Goal: Task Accomplishment & Management: Use online tool/utility

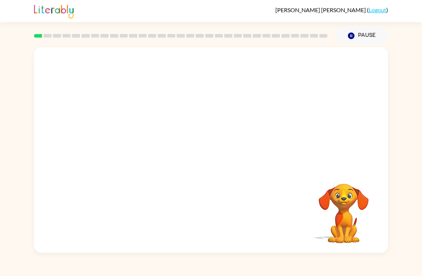
drag, startPoint x: 28, startPoint y: 11, endPoint x: 15, endPoint y: 47, distance: 38.4
click at [25, 85] on div "Your browser must support playing .mp4 files to use Literably. Please try using…" at bounding box center [211, 148] width 422 height 208
click at [143, 68] on video "Your browser must support playing .mp4 files to use Literably. Please try using…" at bounding box center [211, 107] width 354 height 121
click at [136, 65] on video "Your browser must support playing .mp4 files to use Literably. Please try using…" at bounding box center [211, 107] width 354 height 121
click at [206, 59] on video "Your browser must support playing .mp4 files to use Literably. Please try using…" at bounding box center [211, 107] width 354 height 121
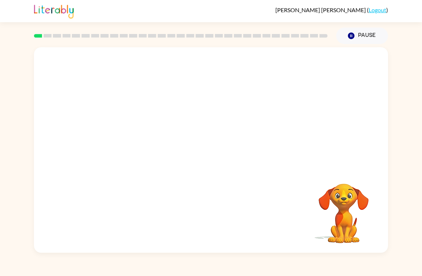
click at [207, 60] on video "Your browser must support playing .mp4 files to use Literably. Please try using…" at bounding box center [211, 107] width 354 height 121
click at [213, 55] on video "Your browser must support playing .mp4 files to use Literably. Please try using…" at bounding box center [211, 107] width 354 height 121
click at [246, 148] on video "Your browser must support playing .mp4 files to use Literably. Please try using…" at bounding box center [211, 107] width 354 height 121
click at [213, 55] on html "[PERSON_NAME] ( Logout ) Pause Pause Your browser must support playing .mp4 fil…" at bounding box center [211, 138] width 422 height 276
click at [213, 55] on video "Your browser must support playing .mp4 files to use Literably. Please try using…" at bounding box center [211, 107] width 354 height 121
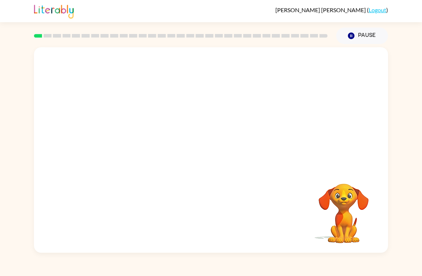
click at [218, 136] on video "Your browser must support playing .mp4 files to use Literably. Please try using…" at bounding box center [211, 107] width 354 height 121
click at [230, 130] on video "Your browser must support playing .mp4 files to use Literably. Please try using…" at bounding box center [211, 107] width 354 height 121
click at [189, 117] on video "Your browser must support playing .mp4 files to use Literably. Please try using…" at bounding box center [211, 107] width 354 height 121
click at [196, 114] on video "Your browser must support playing .mp4 files to use Literably. Please try using…" at bounding box center [211, 107] width 354 height 121
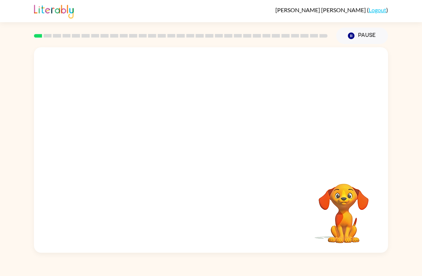
click at [157, 80] on video "Your browser must support playing .mp4 files to use Literably. Please try using…" at bounding box center [211, 107] width 354 height 121
click at [154, 68] on video "Your browser must support playing .mp4 files to use Literably. Please try using…" at bounding box center [211, 107] width 354 height 121
click at [143, 53] on video "Your browser must support playing .mp4 files to use Literably. Please try using…" at bounding box center [211, 107] width 354 height 121
click at [347, 201] on video "Your browser must support playing .mp4 files to use Literably. Please try using…" at bounding box center [343, 207] width 71 height 71
click at [356, 30] on button "Pause Pause" at bounding box center [362, 36] width 52 height 16
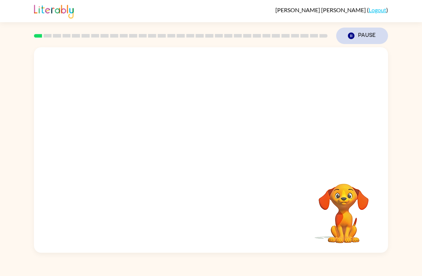
click at [356, 29] on button "Pause Pause" at bounding box center [362, 36] width 52 height 16
click at [365, 35] on button "Pause Pause" at bounding box center [362, 36] width 52 height 16
click at [138, 74] on video "Your browser must support playing .mp4 files to use Literably. Please try using…" at bounding box center [211, 107] width 354 height 121
click at [123, 67] on video "Your browser must support playing .mp4 files to use Literably. Please try using…" at bounding box center [211, 107] width 354 height 121
click at [123, 66] on video "Your browser must support playing .mp4 files to use Literably. Please try using…" at bounding box center [211, 107] width 354 height 121
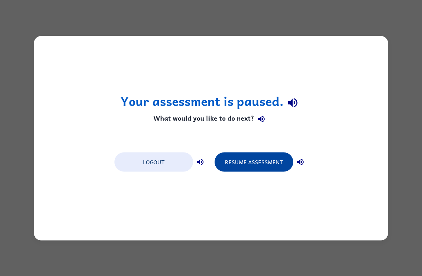
click at [249, 170] on button "Resume Assessment" at bounding box center [253, 161] width 79 height 19
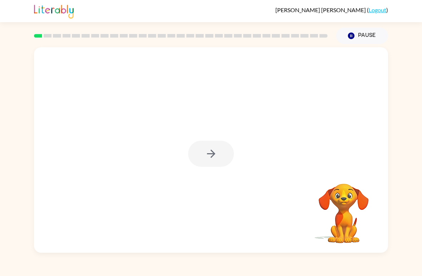
click at [217, 155] on div at bounding box center [211, 153] width 46 height 26
click at [226, 158] on button "button" at bounding box center [211, 153] width 46 height 26
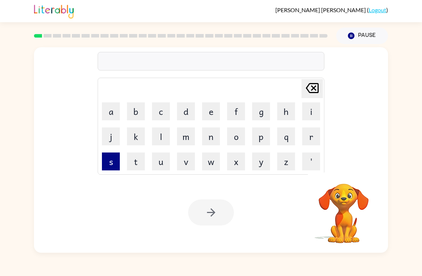
click at [112, 161] on button "s" at bounding box center [111, 161] width 18 height 18
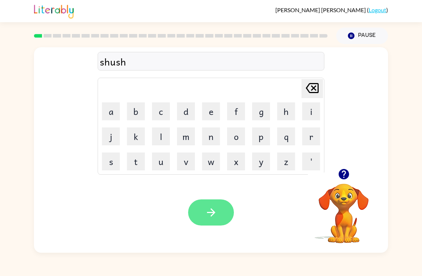
click at [199, 213] on button "button" at bounding box center [211, 212] width 46 height 26
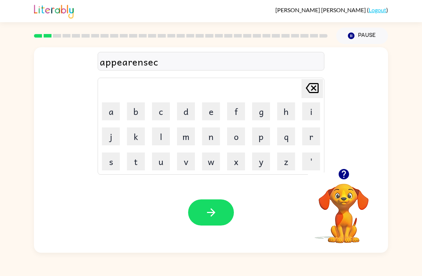
click at [295, 65] on div "appearensec" at bounding box center [211, 61] width 222 height 15
click at [306, 89] on icon "[PERSON_NAME] last character input" at bounding box center [311, 87] width 17 height 17
click at [343, 182] on button "button" at bounding box center [344, 174] width 18 height 18
click at [301, 70] on div "appearense" at bounding box center [211, 61] width 227 height 19
click at [207, 224] on button "button" at bounding box center [211, 212] width 46 height 26
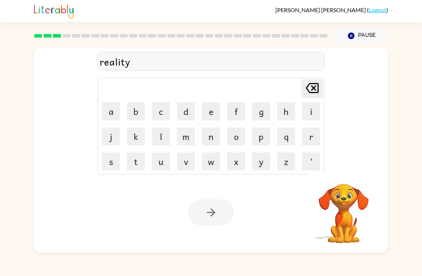
click at [207, 216] on div at bounding box center [211, 212] width 46 height 26
click at [212, 219] on div at bounding box center [211, 212] width 46 height 26
click at [214, 212] on icon "button" at bounding box center [211, 212] width 13 height 13
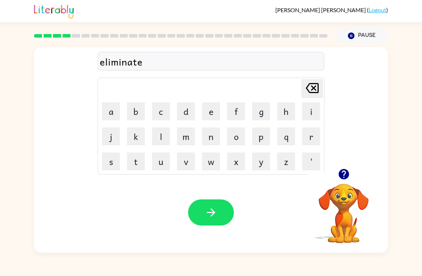
click at [202, 238] on div "Your browser must support playing .mp4 files to use Literably. Please try using…" at bounding box center [211, 212] width 354 height 80
click at [207, 219] on button "button" at bounding box center [211, 212] width 46 height 26
click at [214, 227] on div "Your browser must support playing .mp4 files to use Literably. Please try using…" at bounding box center [211, 212] width 354 height 80
click at [205, 208] on icon "button" at bounding box center [211, 212] width 13 height 13
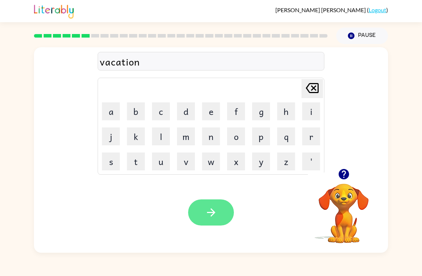
click at [199, 206] on button "button" at bounding box center [211, 212] width 46 height 26
click at [199, 206] on div at bounding box center [211, 212] width 46 height 26
click at [202, 216] on div at bounding box center [211, 212] width 46 height 26
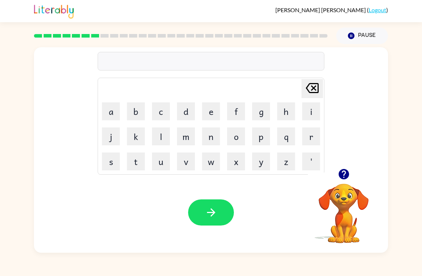
click at [350, 170] on button "button" at bounding box center [344, 174] width 18 height 18
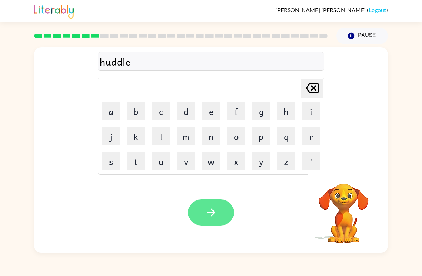
click at [207, 225] on button "button" at bounding box center [211, 212] width 46 height 26
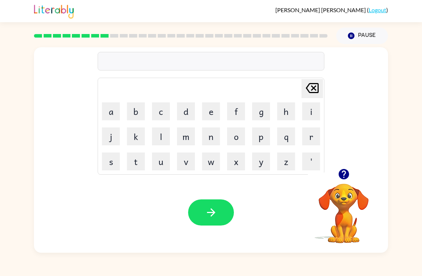
click at [347, 182] on button "button" at bounding box center [344, 174] width 18 height 18
click at [347, 182] on video "Your browser must support playing .mp4 files to use Literably. Please try using…" at bounding box center [343, 207] width 71 height 71
click at [216, 238] on div "Your browser must support playing .mp4 files to use Literably. Please try using…" at bounding box center [211, 212] width 354 height 80
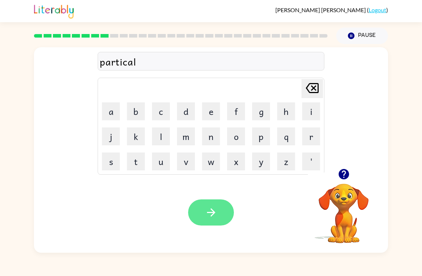
click at [223, 215] on button "button" at bounding box center [211, 212] width 46 height 26
click at [227, 221] on div at bounding box center [211, 212] width 46 height 26
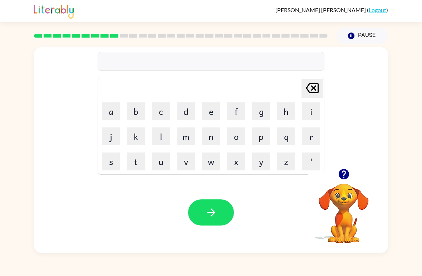
click at [342, 172] on icon "button" at bounding box center [343, 174] width 13 height 13
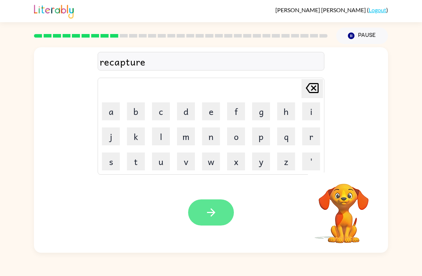
click at [203, 219] on button "button" at bounding box center [211, 212] width 46 height 26
click at [207, 216] on div at bounding box center [211, 212] width 46 height 26
click at [207, 202] on button "button" at bounding box center [211, 212] width 46 height 26
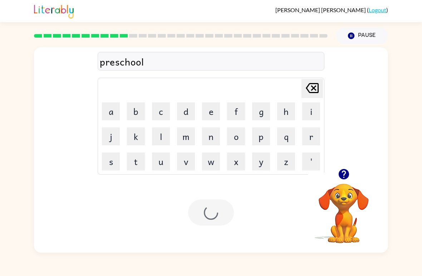
click at [218, 213] on div at bounding box center [211, 212] width 46 height 26
click at [213, 214] on div at bounding box center [211, 212] width 46 height 26
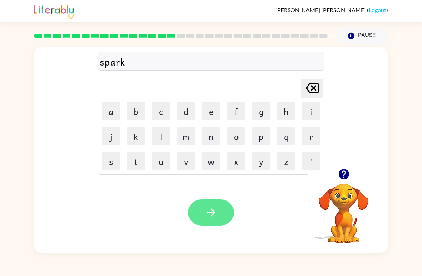
click at [208, 224] on button "button" at bounding box center [211, 212] width 46 height 26
click at [186, 210] on div "Your browser must support playing .mp4 files to use Literably. Please try using…" at bounding box center [211, 212] width 354 height 80
click at [210, 229] on div "Your browser must support playing .mp4 files to use Literably. Please try using…" at bounding box center [211, 212] width 354 height 80
click at [198, 222] on button "button" at bounding box center [211, 212] width 46 height 26
click at [203, 224] on div at bounding box center [211, 212] width 46 height 26
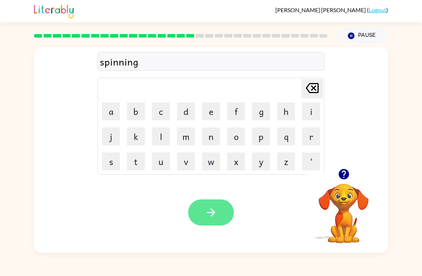
click at [222, 224] on button "button" at bounding box center [211, 212] width 46 height 26
click at [225, 228] on div "Your browser must support playing .mp4 files to use Literably. Please try using…" at bounding box center [211, 212] width 354 height 80
click at [219, 218] on button "button" at bounding box center [211, 212] width 46 height 26
click at [218, 218] on div at bounding box center [211, 212] width 46 height 26
click at [206, 214] on icon "button" at bounding box center [211, 212] width 13 height 13
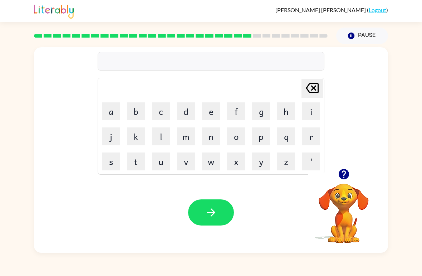
click at [346, 165] on button "button" at bounding box center [344, 174] width 18 height 18
click at [209, 218] on icon "button" at bounding box center [211, 212] width 13 height 13
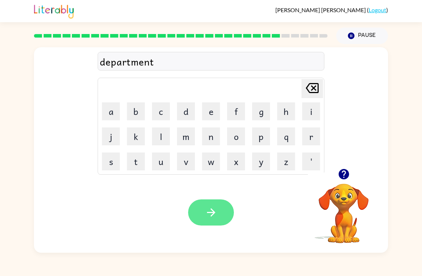
click at [203, 224] on button "button" at bounding box center [211, 212] width 46 height 26
click at [221, 214] on div at bounding box center [211, 212] width 46 height 26
